Goal: Transaction & Acquisition: Purchase product/service

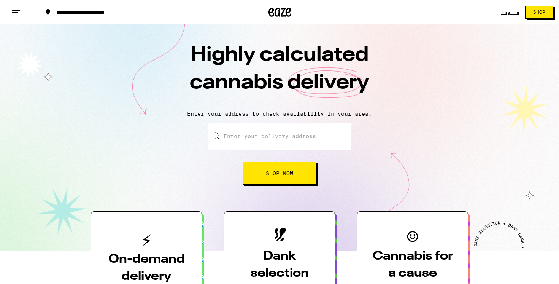
click at [515, 13] on link "Log In" at bounding box center [511, 12] width 18 height 5
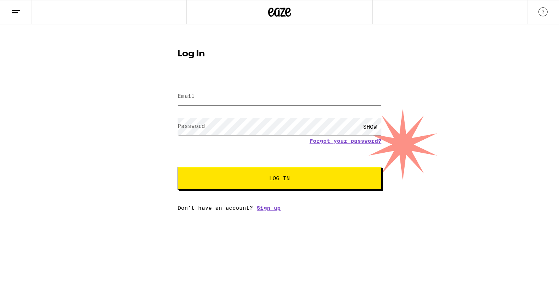
click at [259, 102] on input "Email" at bounding box center [280, 96] width 204 height 17
type input "[PERSON_NAME][EMAIL_ADDRESS][DOMAIN_NAME]"
click at [178, 167] on button "Log In" at bounding box center [280, 178] width 204 height 23
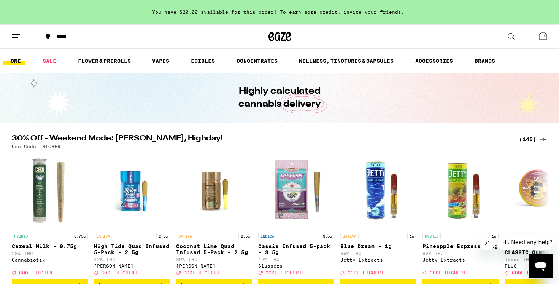
click at [519, 33] on button at bounding box center [512, 37] width 32 height 24
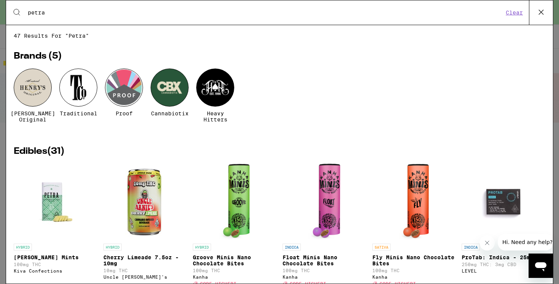
drag, startPoint x: 63, startPoint y: 14, endPoint x: 15, endPoint y: 14, distance: 48.3
click at [15, 14] on div "Search for Products [PERSON_NAME]" at bounding box center [279, 12] width 547 height 24
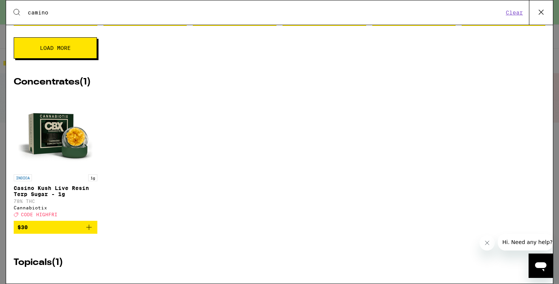
scroll to position [406, 0]
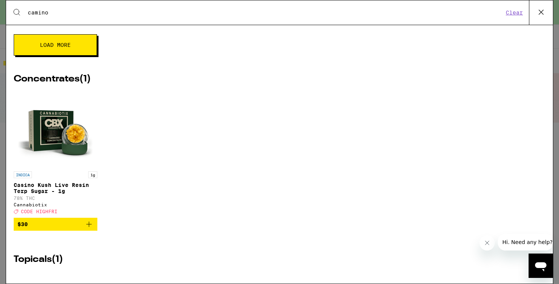
type input "camino"
click at [78, 55] on button "Load More" at bounding box center [55, 44] width 83 height 21
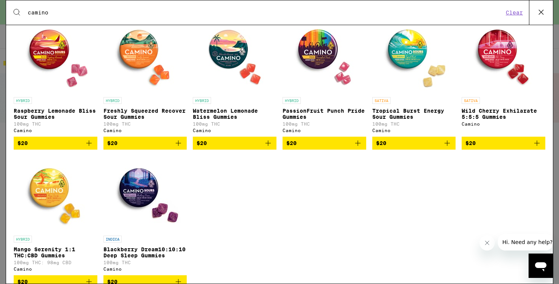
scroll to position [0, 0]
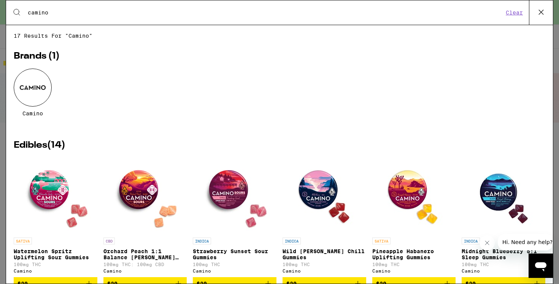
click at [538, 10] on icon at bounding box center [541, 11] width 11 height 11
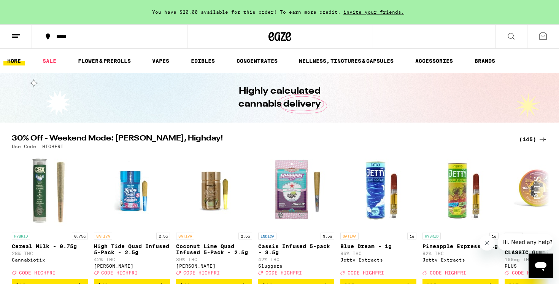
click at [508, 43] on button at bounding box center [512, 37] width 32 height 24
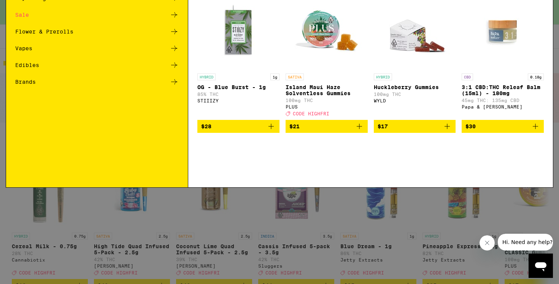
click at [193, 16] on input "Search for Products" at bounding box center [278, 12] width 502 height 7
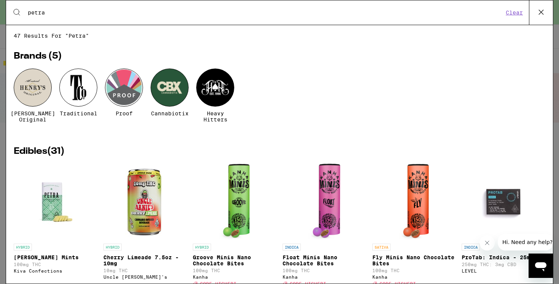
type input "petra"
